Goal: Download file/media

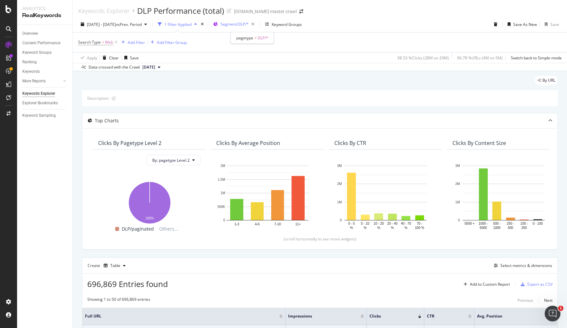
click at [249, 24] on span "Segment: DLP/*" at bounding box center [235, 24] width 28 height 6
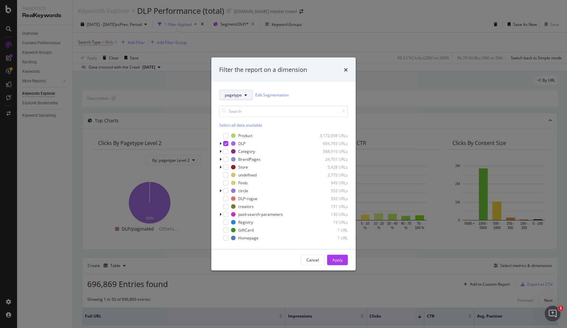
click at [233, 93] on span "pagetype" at bounding box center [233, 95] width 17 height 6
click at [245, 151] on span "DLP_Redirects" at bounding box center [249, 150] width 48 height 6
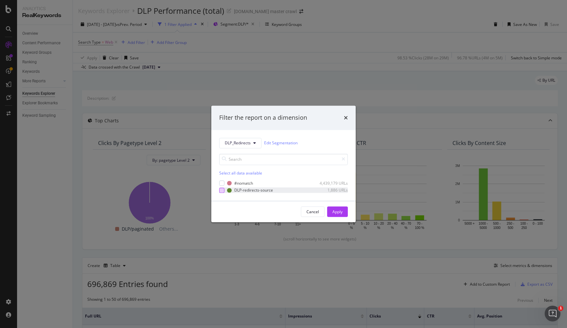
click at [221, 191] on div "modal" at bounding box center [221, 190] width 5 height 5
click at [340, 209] on div "Apply" at bounding box center [338, 212] width 10 height 6
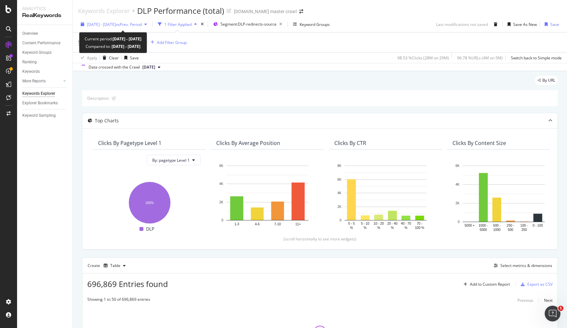
click at [150, 21] on div "[DATE] - [DATE] vs Prev. Period" at bounding box center [114, 24] width 72 height 10
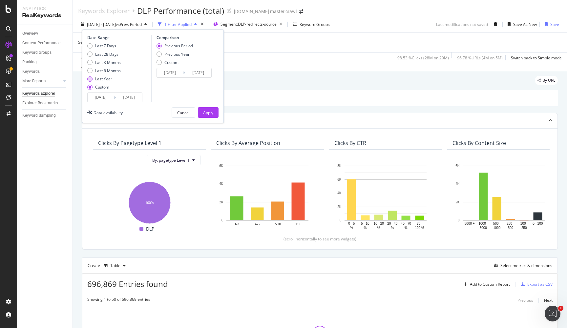
click at [104, 78] on div "Last Year" at bounding box center [103, 79] width 17 height 6
type input "[DATE]"
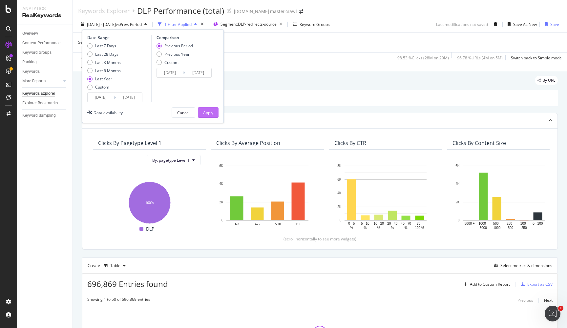
click at [203, 112] on button "Apply" at bounding box center [208, 112] width 21 height 11
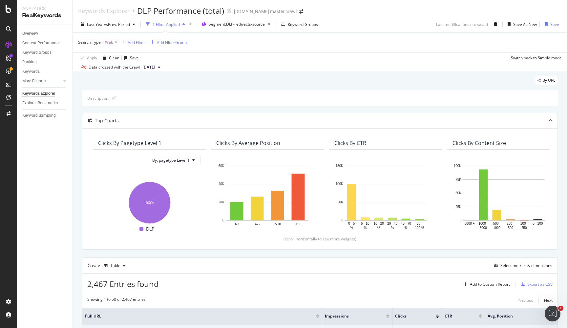
click at [163, 66] on button "[DATE]" at bounding box center [151, 67] width 23 height 8
click at [283, 78] on div "By URL" at bounding box center [320, 83] width 476 height 14
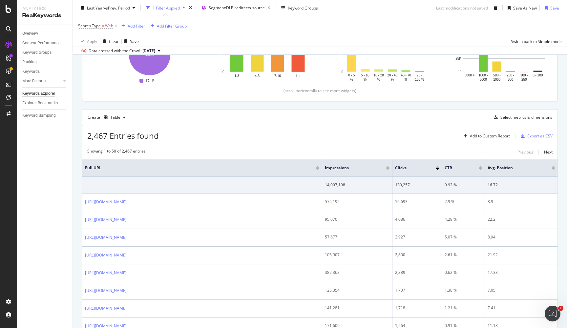
scroll to position [150, 0]
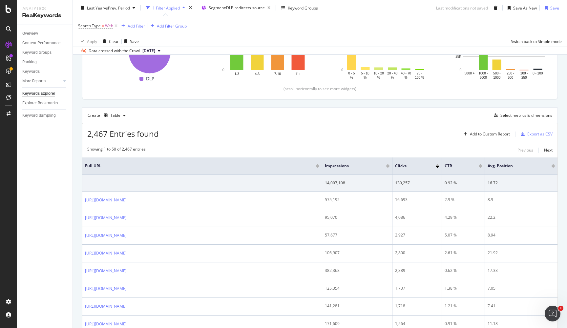
click at [535, 134] on div "Export as CSV" at bounding box center [540, 134] width 25 height 6
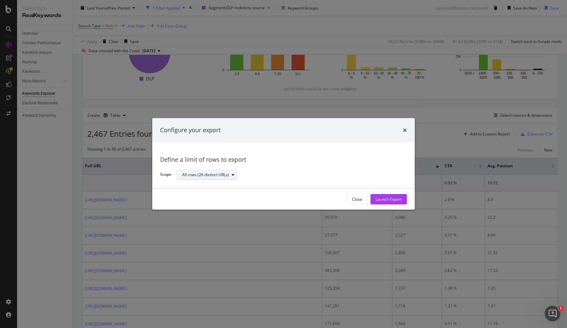
click at [223, 177] on div "All rows (2K distinct URLs)" at bounding box center [205, 175] width 47 height 4
click at [384, 201] on div "Launch Export" at bounding box center [389, 200] width 26 height 6
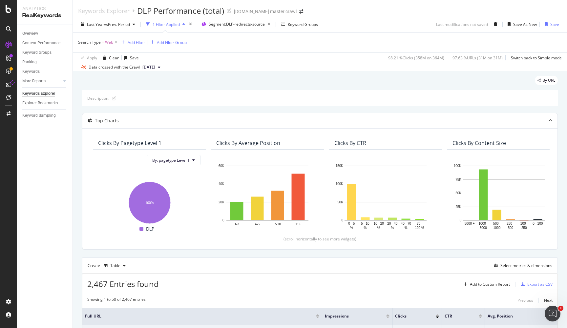
scroll to position [0, 0]
